Goal: Navigation & Orientation: Understand site structure

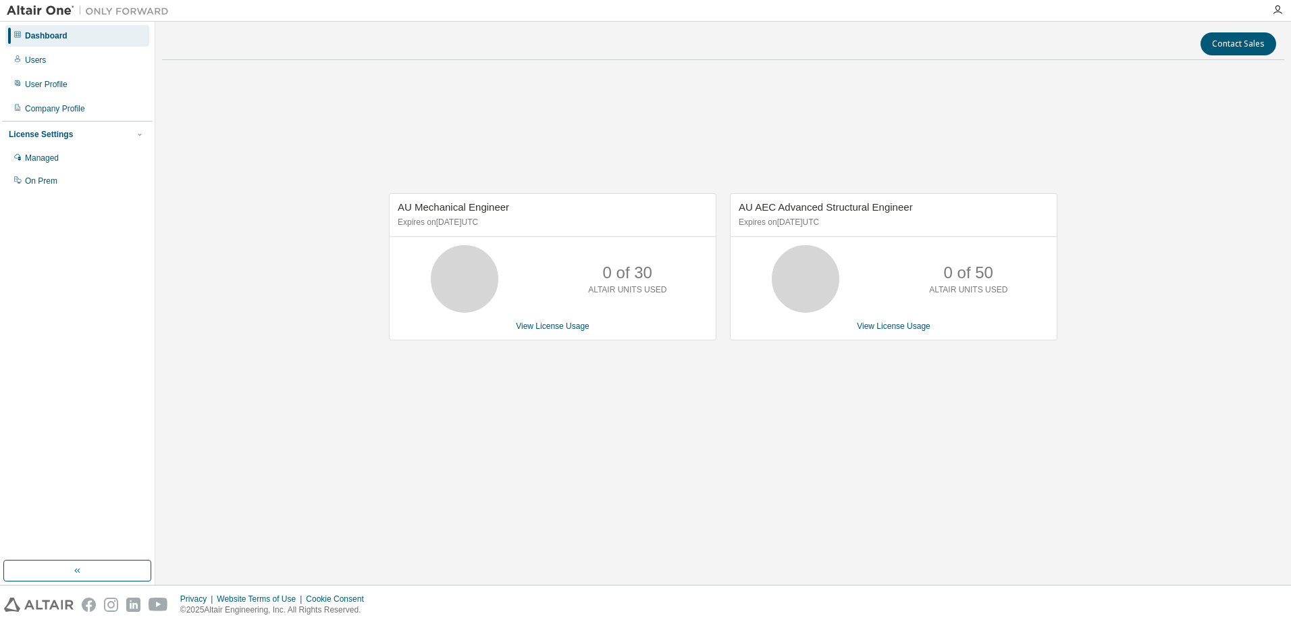
click at [459, 210] on span "AU Mechanical Engineer" at bounding box center [453, 206] width 111 height 11
click at [468, 270] on icon at bounding box center [465, 279] width 34 height 34
click at [84, 105] on div "Company Profile" at bounding box center [55, 108] width 60 height 11
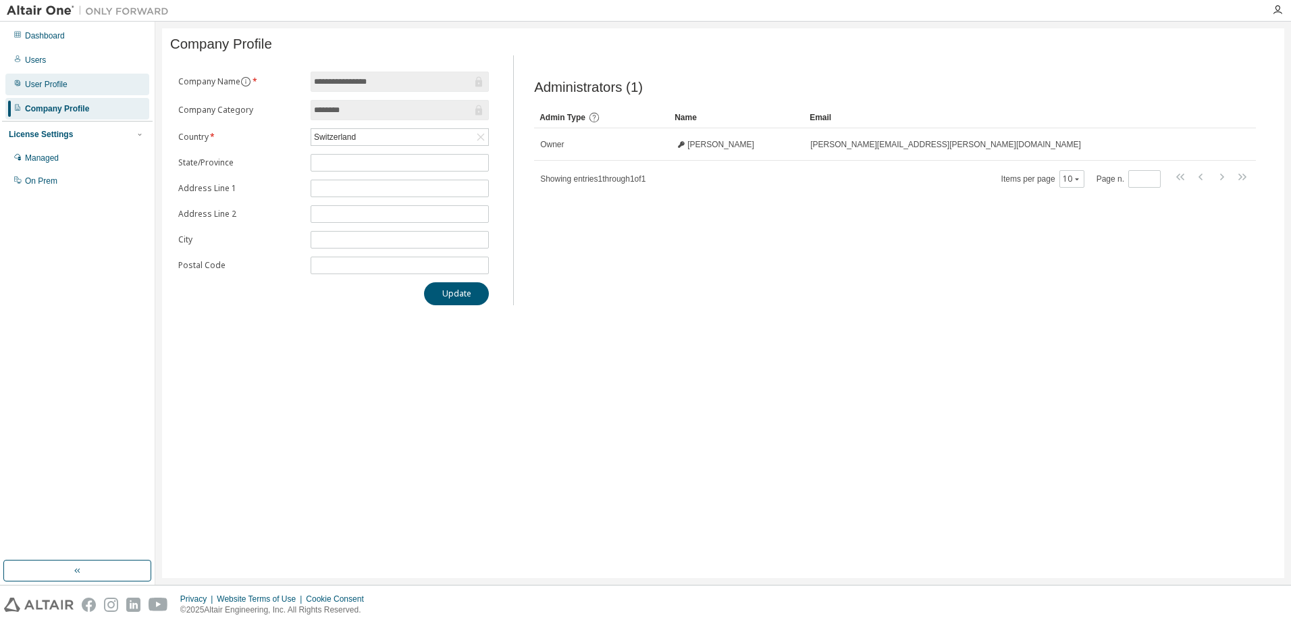
click at [78, 92] on div "User Profile" at bounding box center [77, 85] width 144 height 22
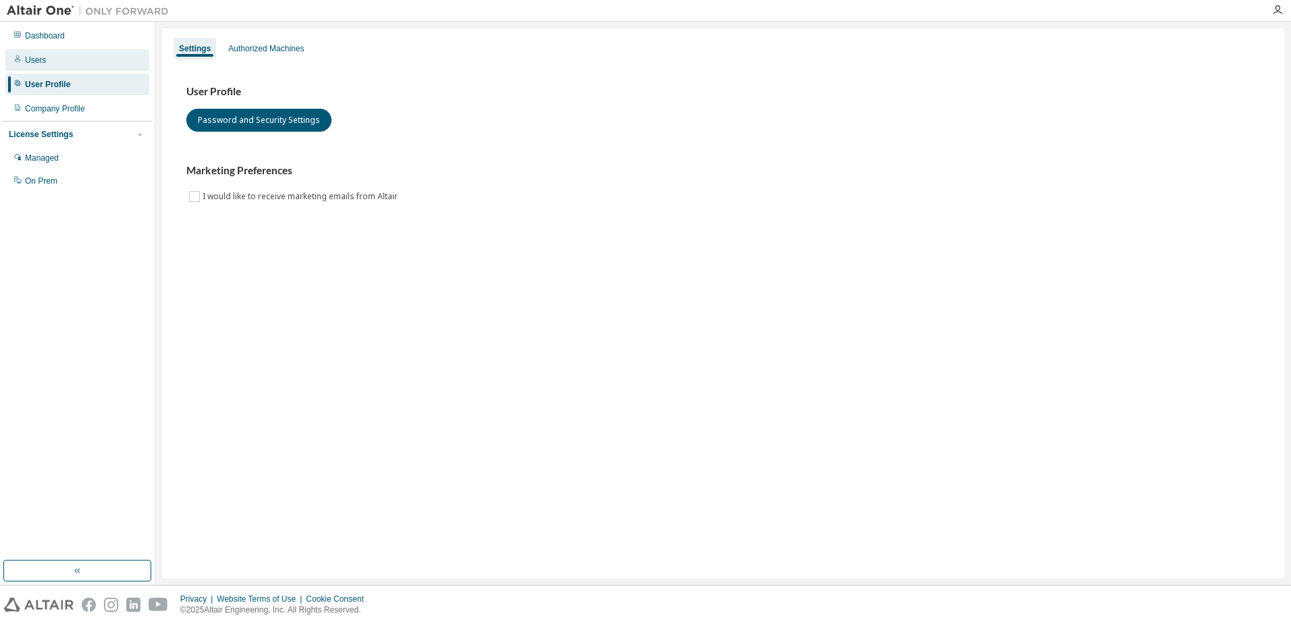
click at [74, 58] on div "Users" at bounding box center [77, 60] width 144 height 22
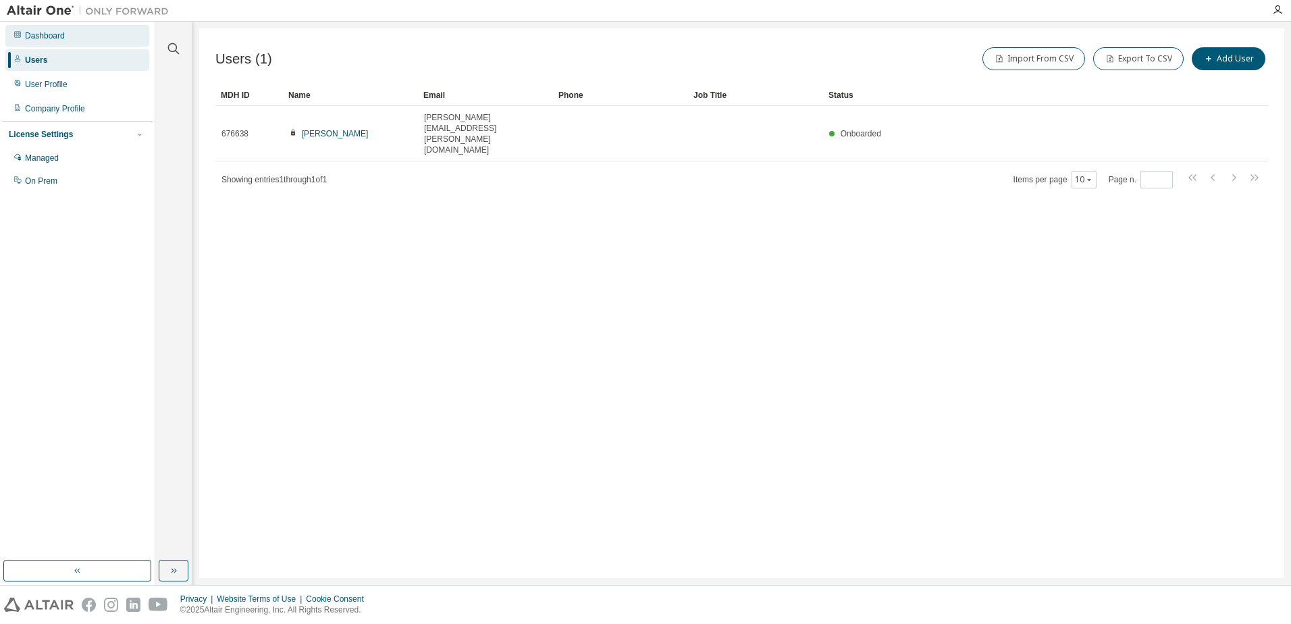
click at [80, 38] on div "Dashboard" at bounding box center [77, 36] width 144 height 22
